Goal: Find specific page/section: Find specific page/section

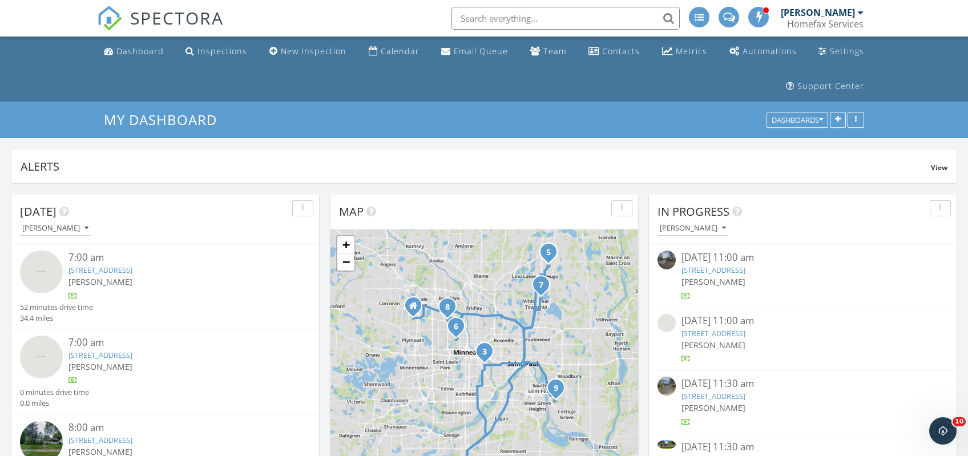
click at [546, 21] on input "text" at bounding box center [566, 18] width 228 height 23
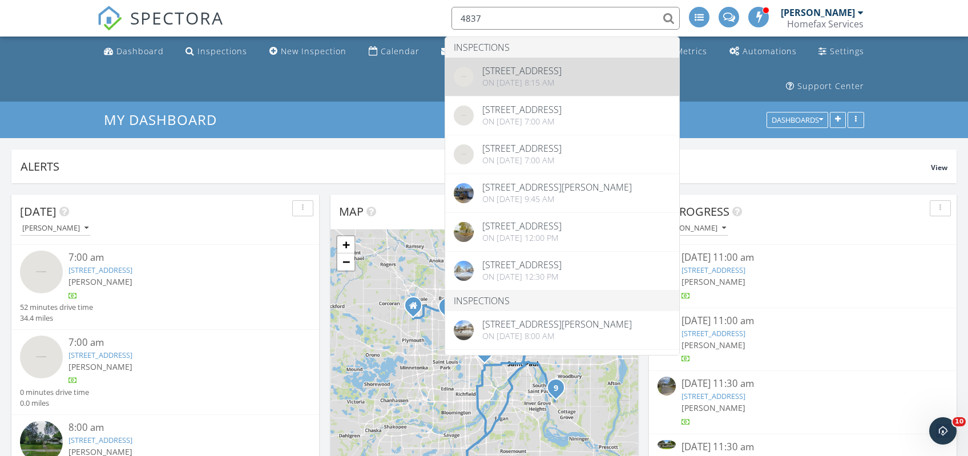
type input "4837"
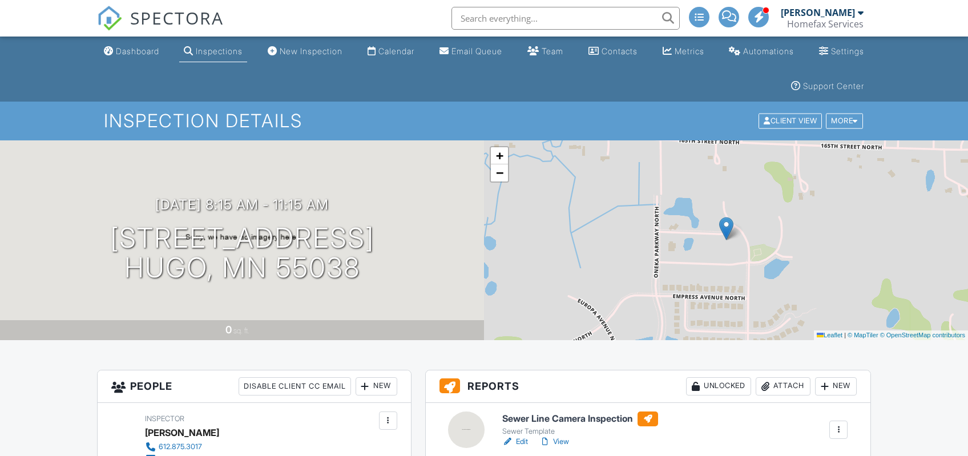
click at [489, 23] on input "text" at bounding box center [566, 18] width 228 height 23
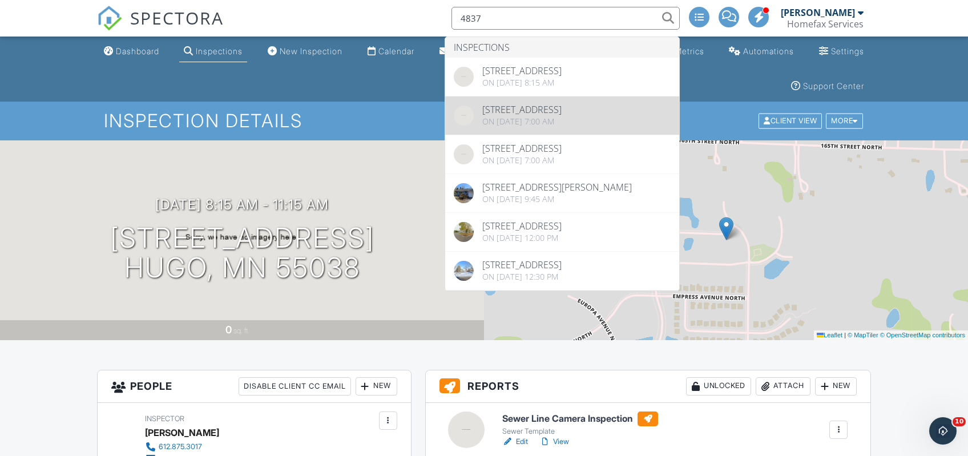
type input "4837"
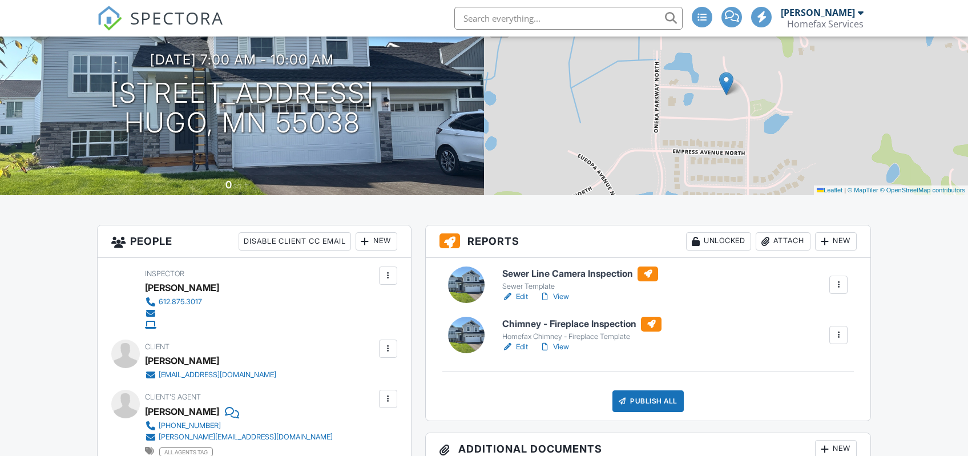
scroll to position [194, 0]
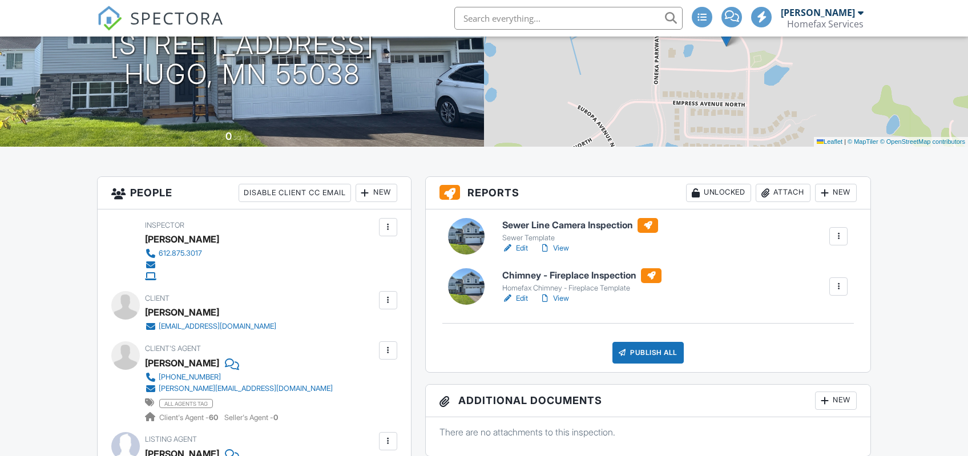
click at [521, 250] on link "Edit" at bounding box center [516, 248] width 26 height 11
